Goal: Task Accomplishment & Management: Complete application form

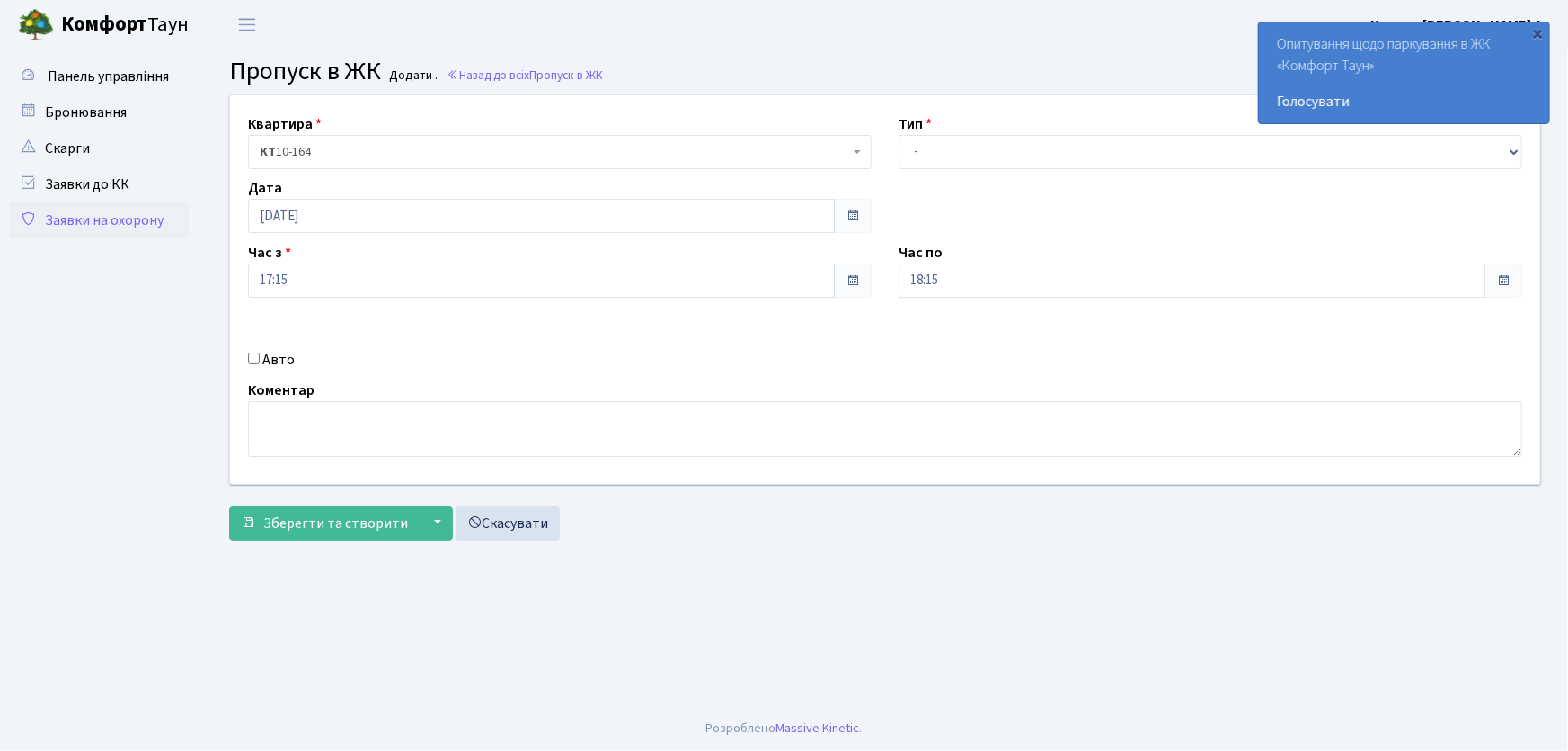
click at [155, 218] on link "Заявки на охорону" at bounding box center [98, 220] width 180 height 36
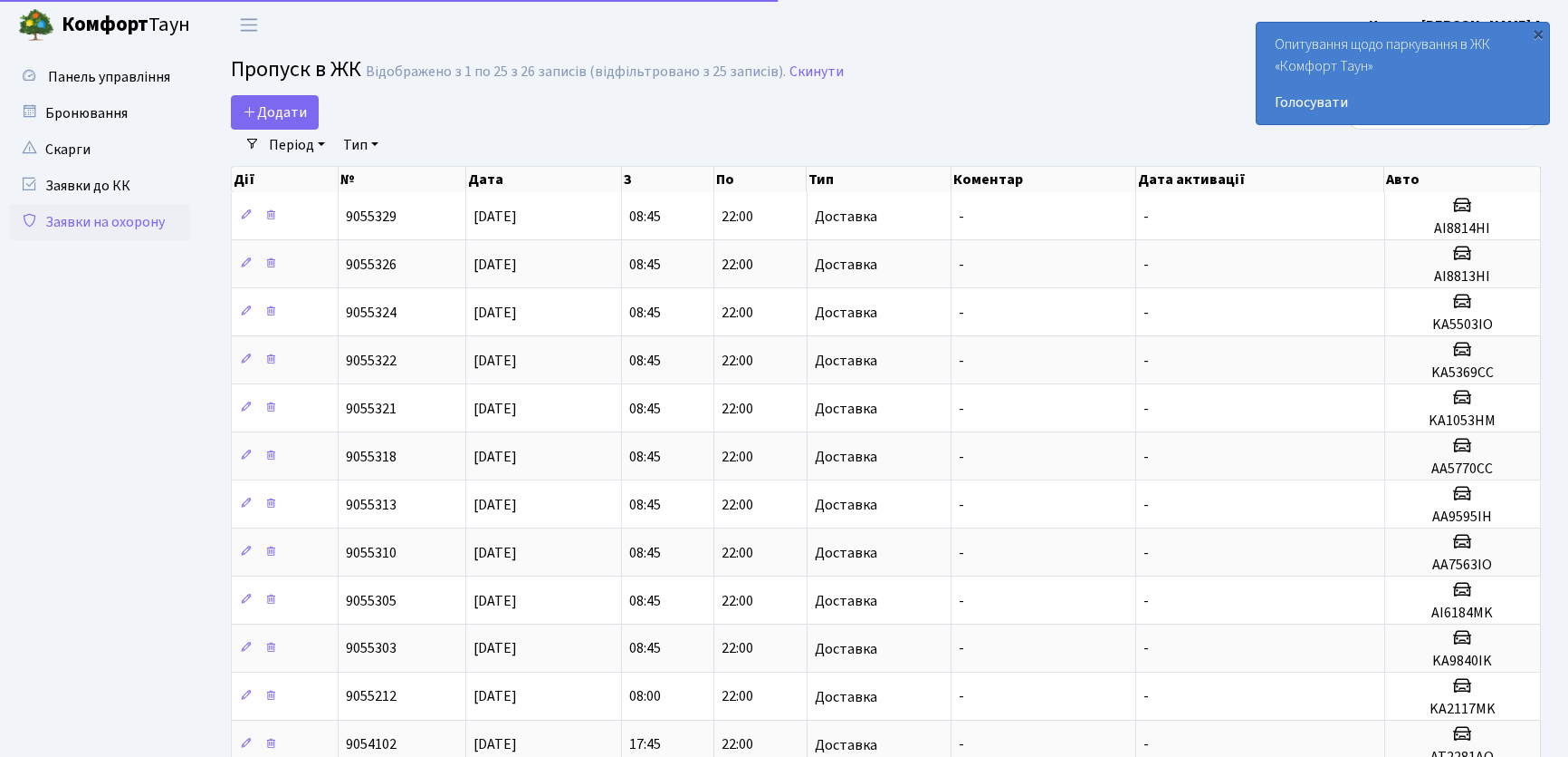
select select "25"
click at [240, 108] on link "Додати" at bounding box center [275, 112] width 88 height 34
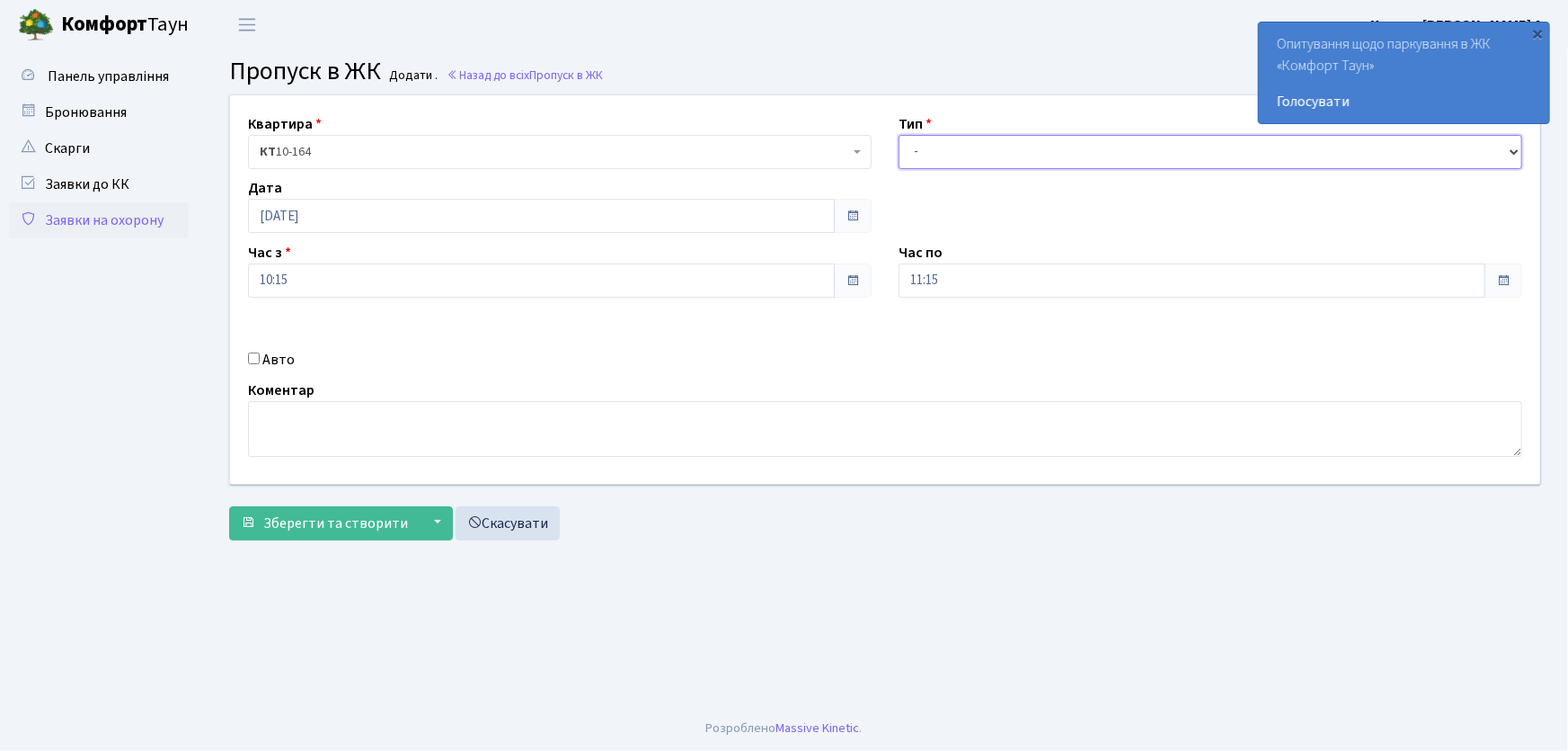
drag, startPoint x: 926, startPoint y: 150, endPoint x: 928, endPoint y: 165, distance: 15.1
click at [926, 150] on select "- Доставка Таксі Гості Сервіс" at bounding box center [1211, 151] width 623 height 34
select select "1"
click at [899, 134] on select "- Доставка Таксі Гості Сервіс" at bounding box center [1211, 151] width 623 height 34
drag, startPoint x: 885, startPoint y: 277, endPoint x: 875, endPoint y: 279, distance: 10.2
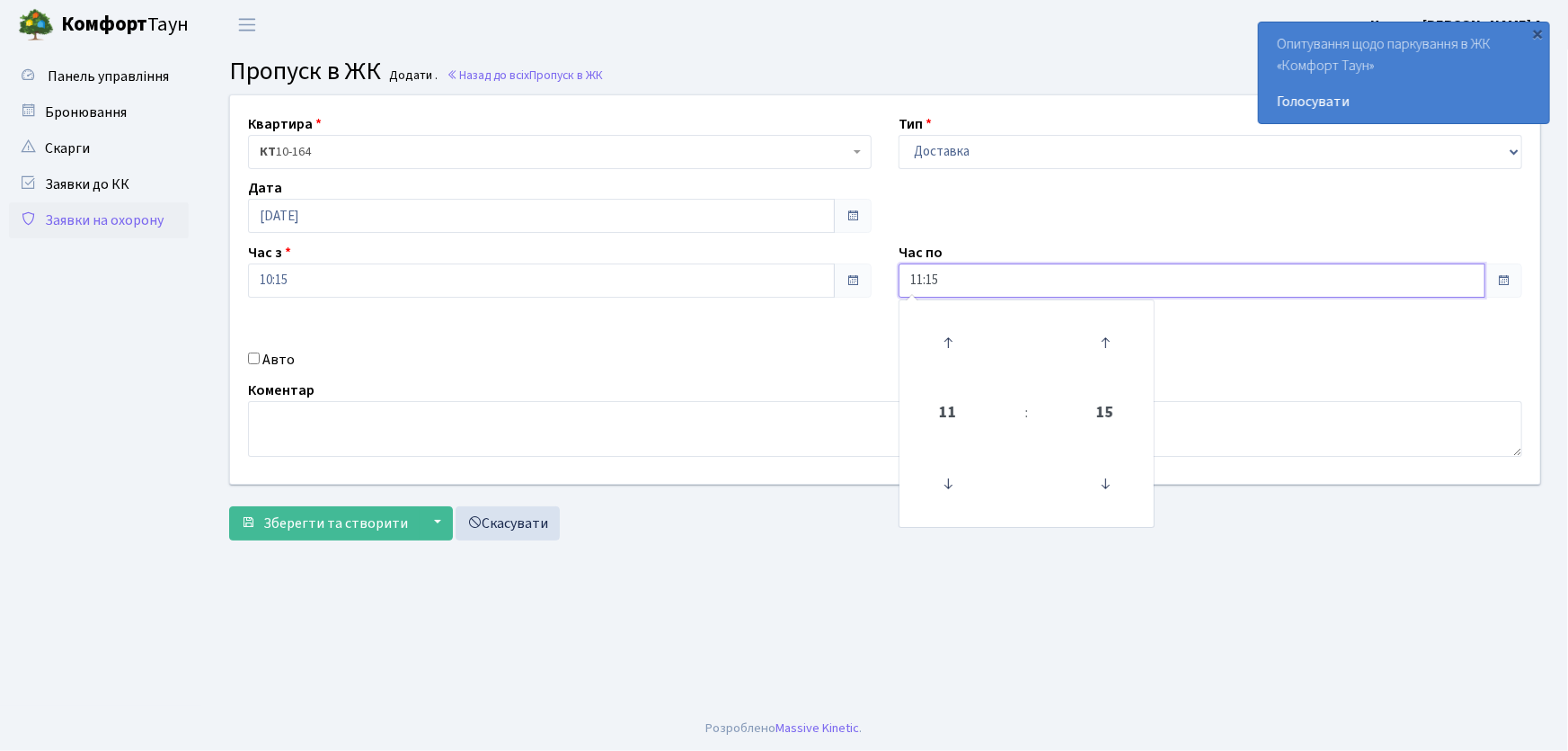
click at [877, 279] on div "Квартира <b>КТ</b>&nbsp;&nbsp;&nbsp;&nbsp;10-164 КТ 10-164 Тип - Доставка Таксі…" at bounding box center [884, 289] width 1337 height 389
type input "22:00"
click at [254, 356] on input "Авто" at bounding box center [254, 358] width 12 height 12
checkbox input "true"
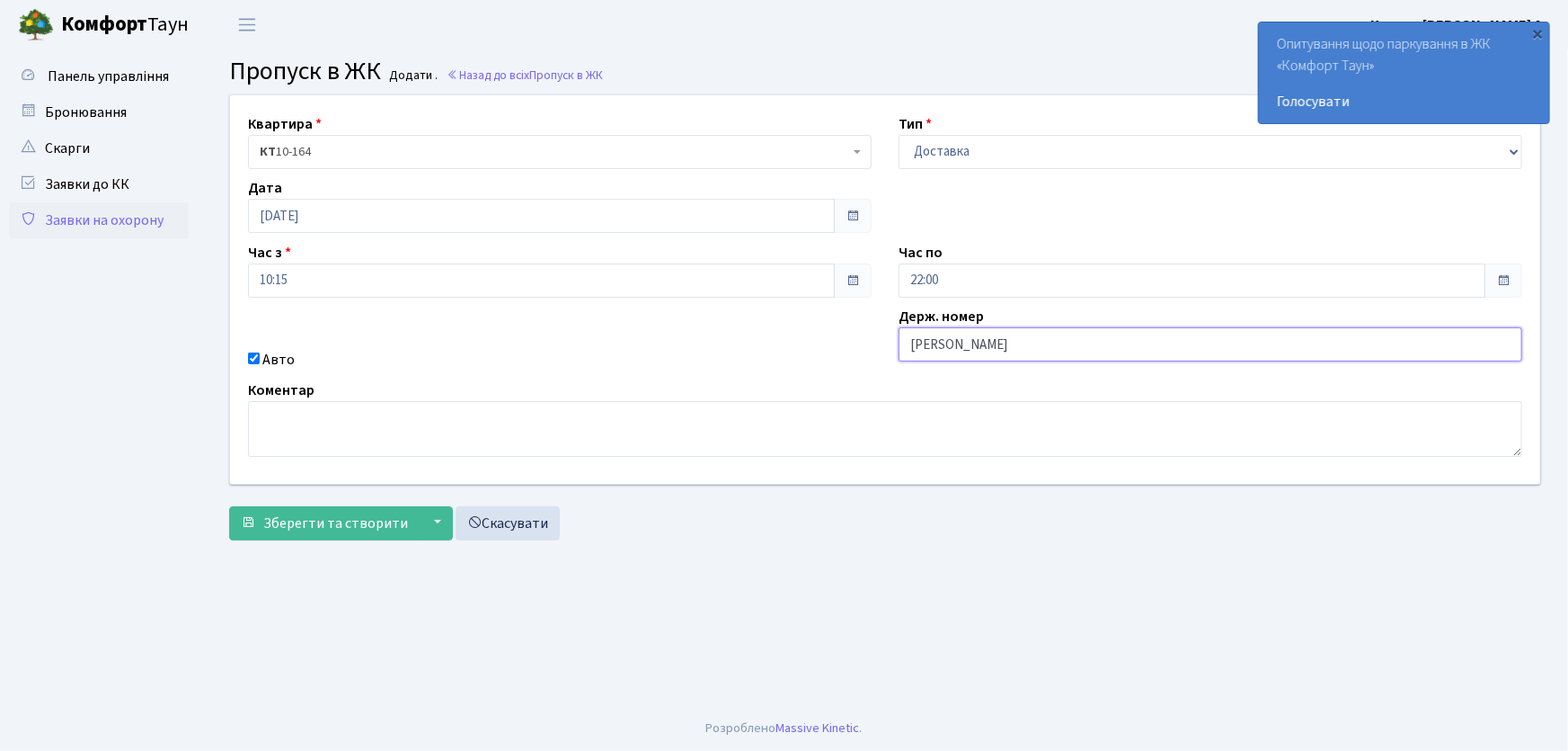
type input "АА9702ТН"
click at [229, 507] on button "Зберегти та створити" at bounding box center [324, 523] width 191 height 34
click at [934, 153] on select "- Доставка Таксі Гості Сервіс" at bounding box center [1211, 151] width 623 height 34
drag, startPoint x: 828, startPoint y: 578, endPoint x: 460, endPoint y: 351, distance: 432.4
click at [812, 557] on main "Admin Пропуск в ЖК Додати Пропуск в ЖК Додати . Назад до всіх Пропуск в ЖК Квар…" at bounding box center [885, 378] width 1366 height 657
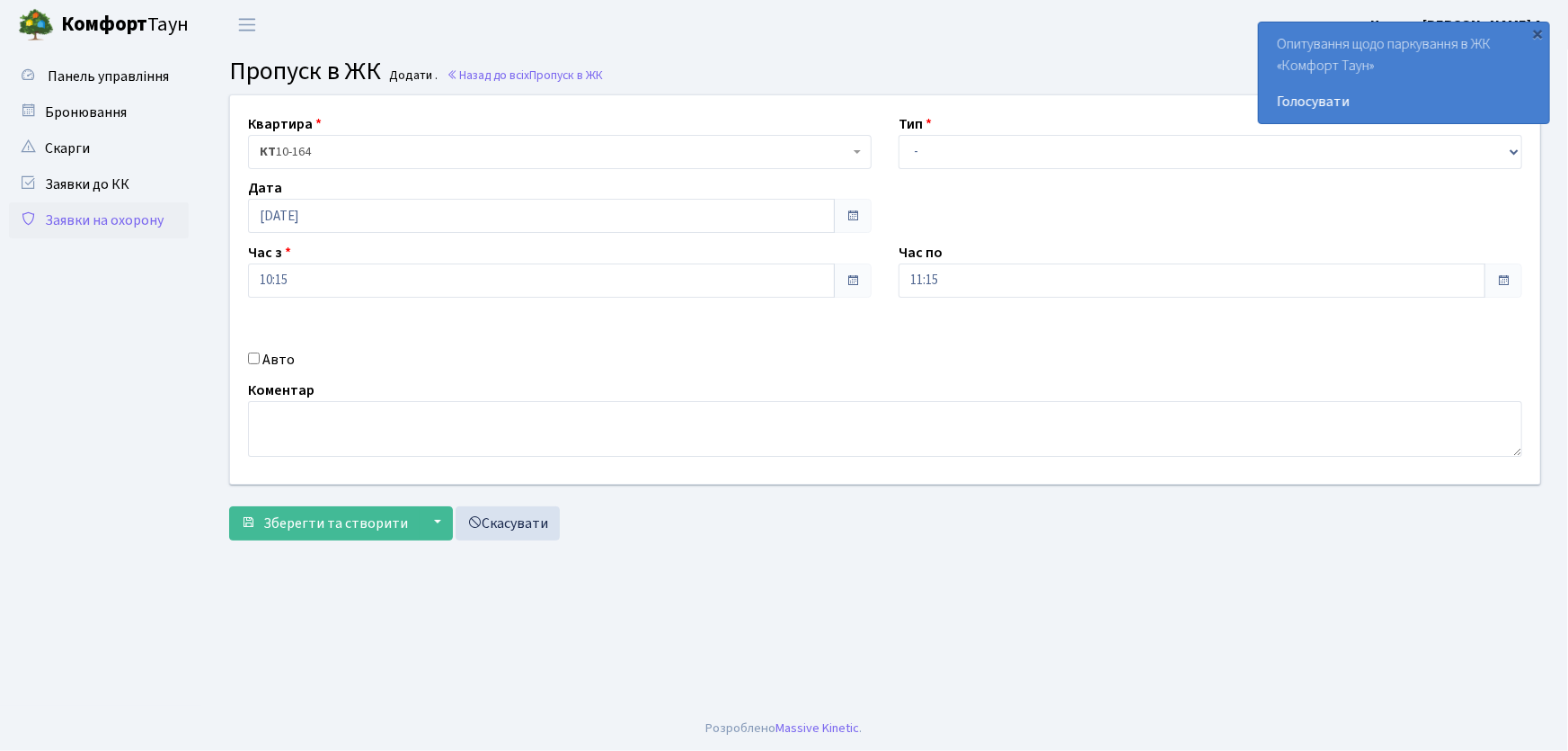
click at [165, 238] on link "Заявки на охорону" at bounding box center [98, 220] width 180 height 36
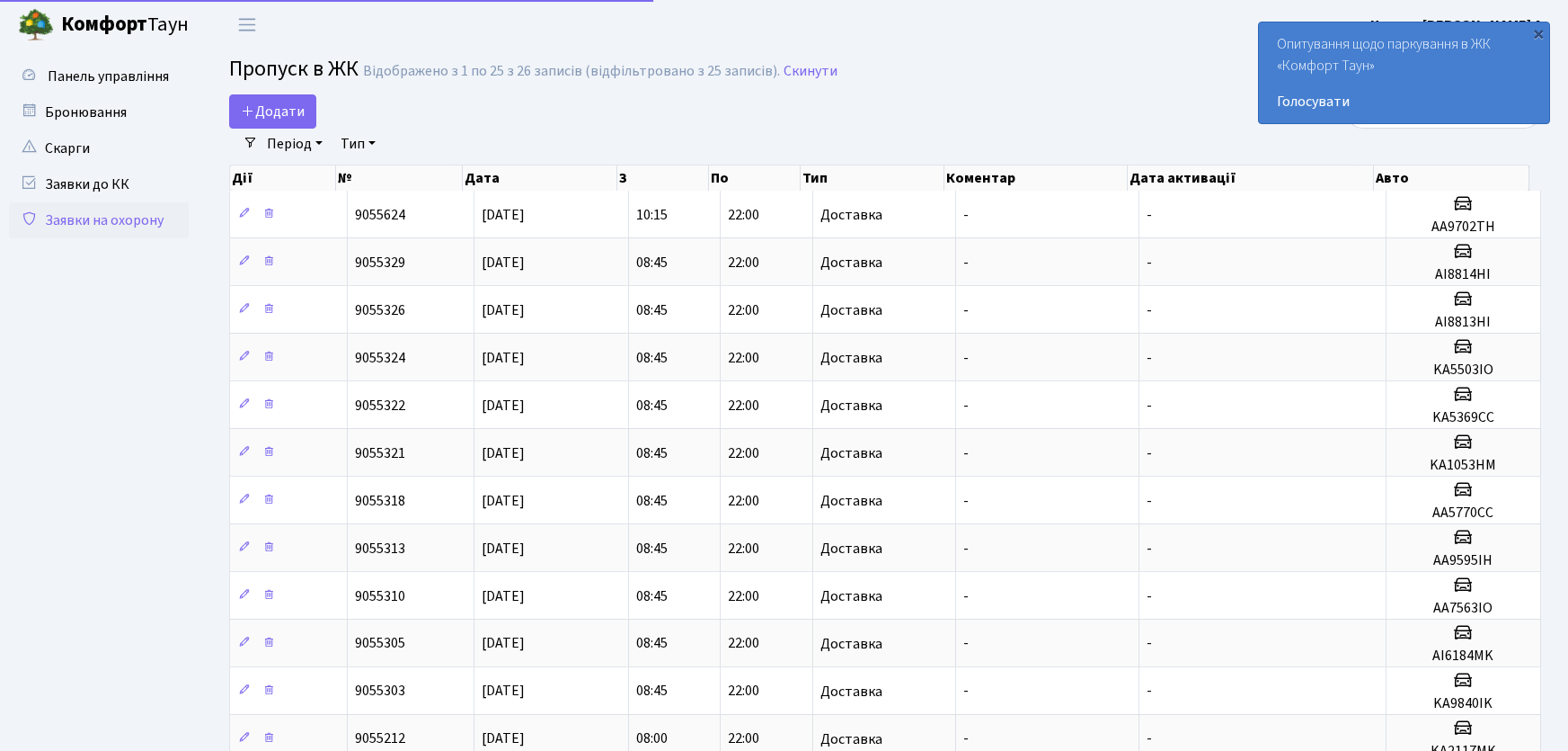
select select "25"
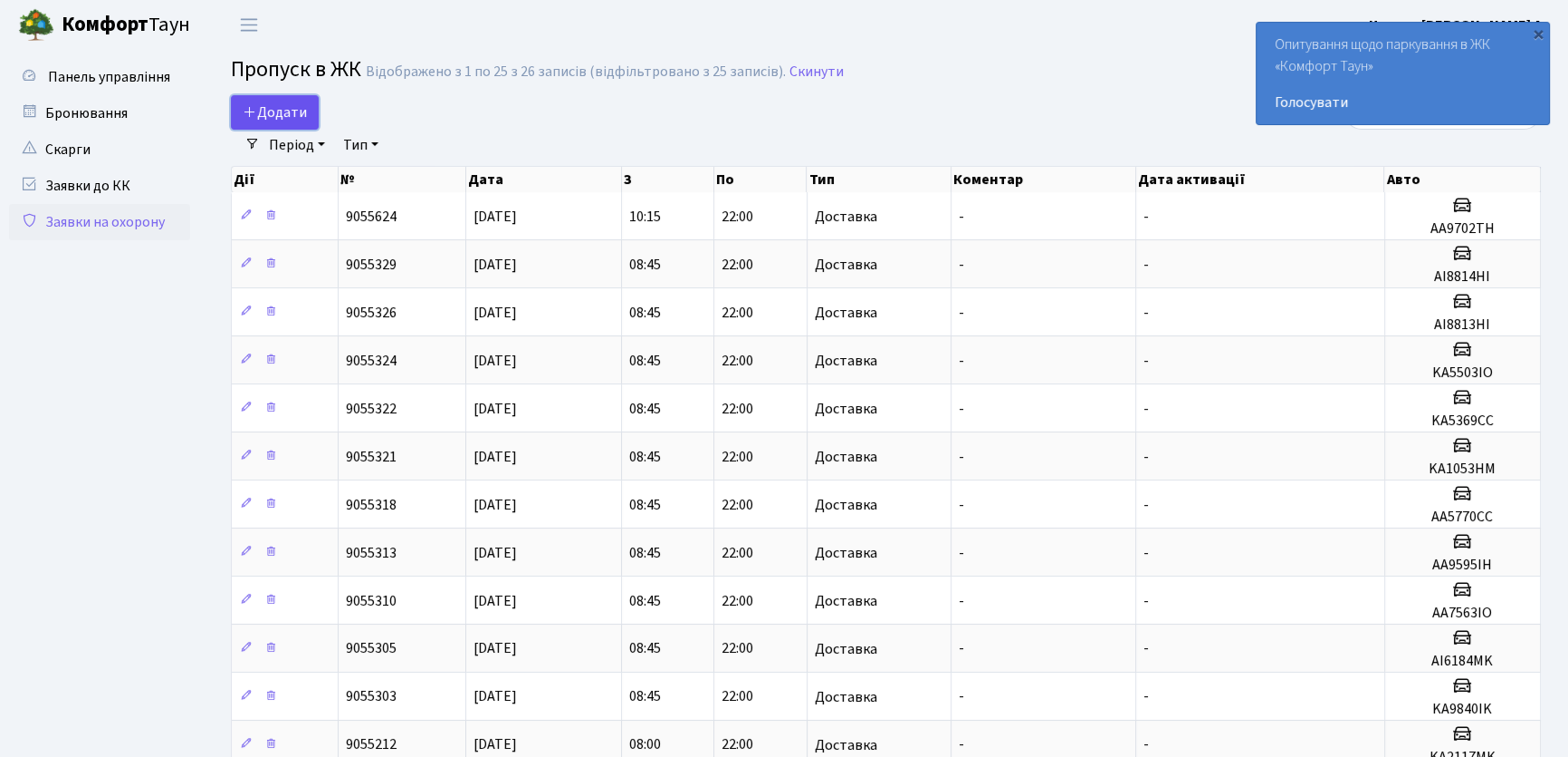
click at [267, 113] on span "Додати" at bounding box center [275, 112] width 65 height 20
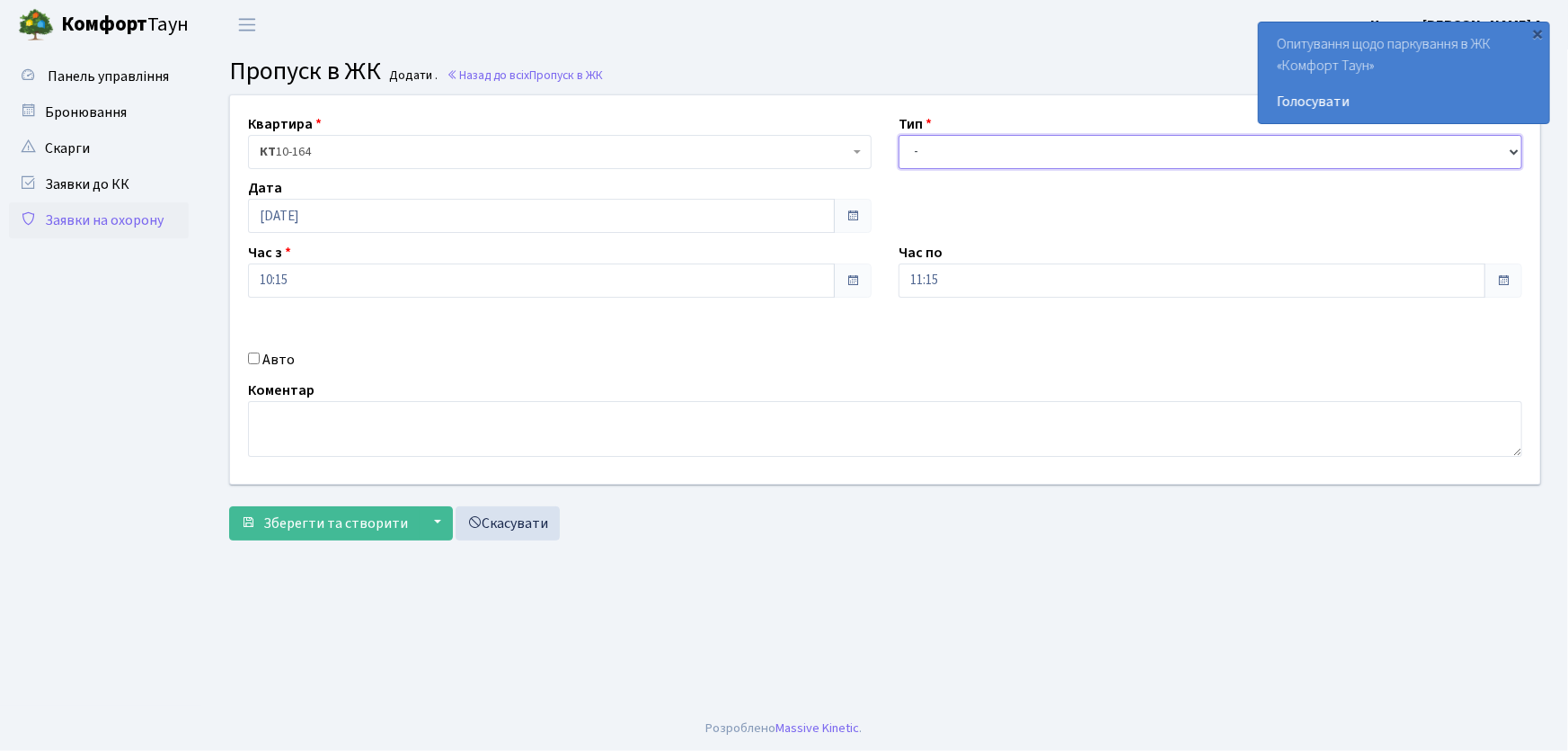
drag, startPoint x: 0, startPoint y: 0, endPoint x: 989, endPoint y: 165, distance: 1002.7
click at [991, 150] on select "- Доставка Таксі Гості Сервіс" at bounding box center [1211, 151] width 623 height 34
select select "1"
click at [899, 134] on select "- Доставка Таксі Гості Сервіс" at bounding box center [1211, 151] width 623 height 34
drag, startPoint x: 965, startPoint y: 272, endPoint x: 877, endPoint y: 274, distance: 88.0
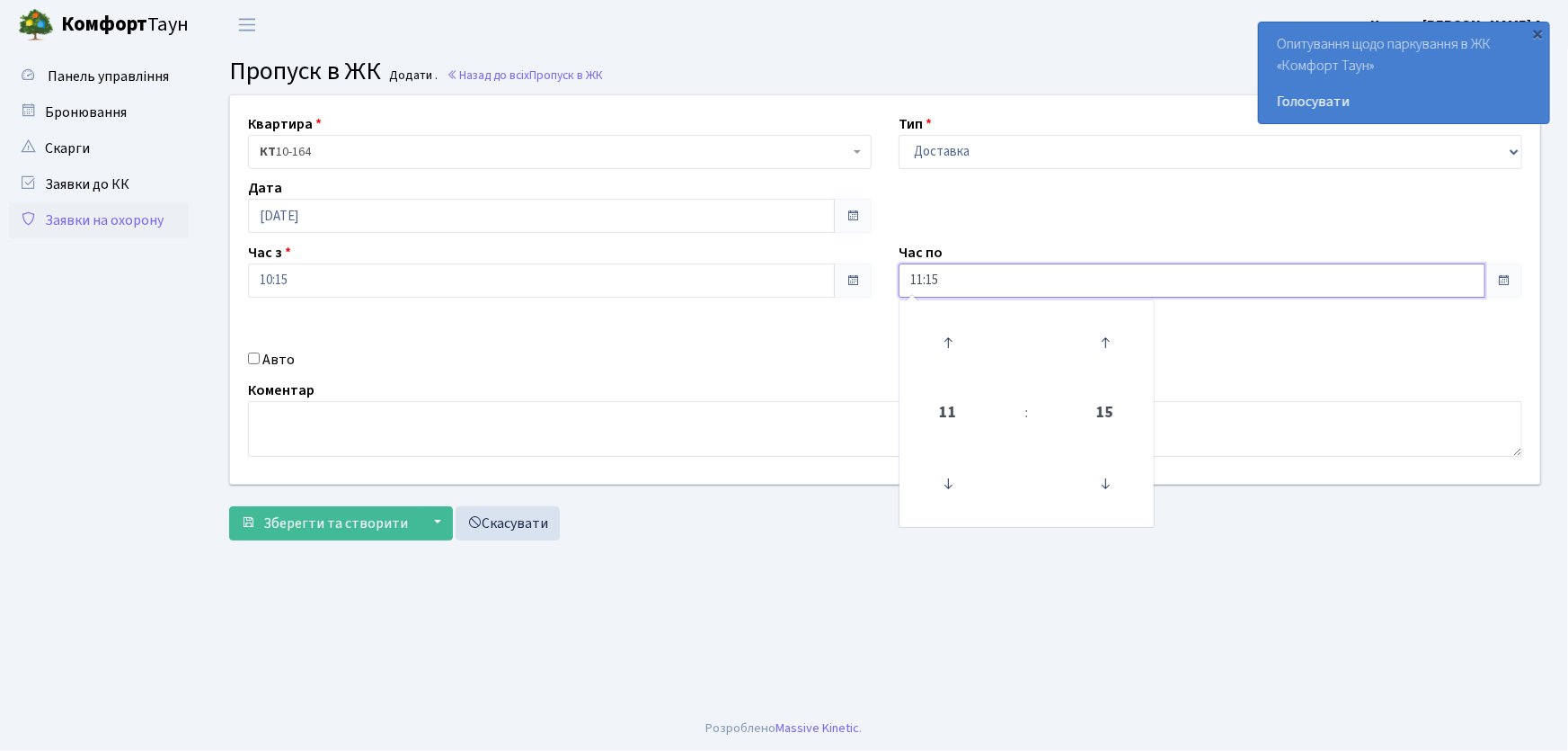
click at [878, 274] on div "Квартира <b>КТ</b>&nbsp;&nbsp;&nbsp;&nbsp;10-164 КТ 10-164 Тип - Доставка Таксі…" at bounding box center [884, 289] width 1337 height 389
type input "22:00"
click at [250, 356] on input "Авто" at bounding box center [254, 358] width 12 height 12
checkbox input "true"
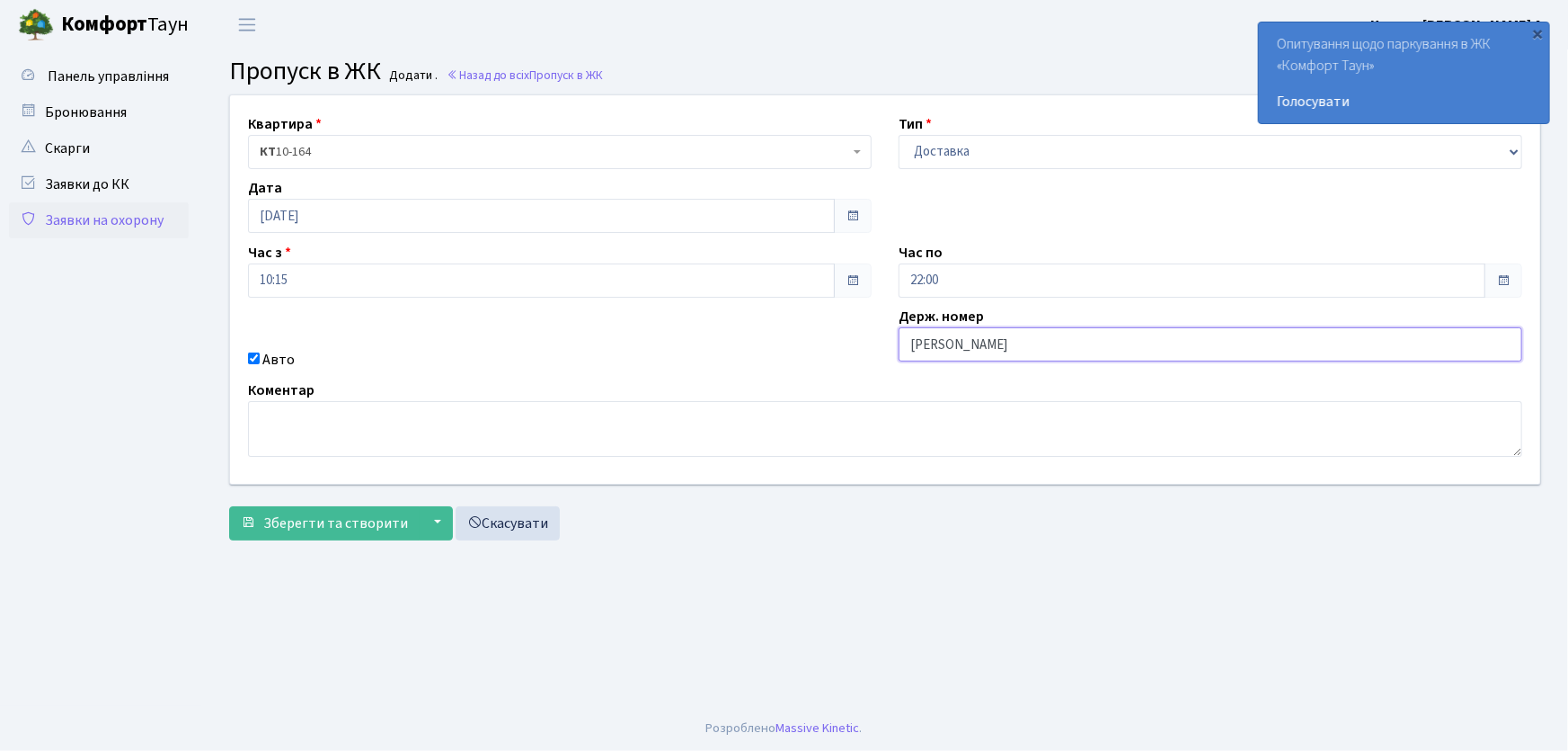
type input "АІ1550РС"
click at [229, 507] on button "Зберегти та створити" at bounding box center [324, 523] width 191 height 34
